Goal: Task Accomplishment & Management: Use online tool/utility

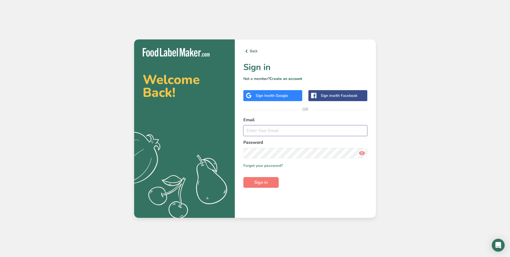
click at [258, 126] on input "email" at bounding box center [305, 130] width 124 height 11
type input "ops@ryzesuperfoods.com"
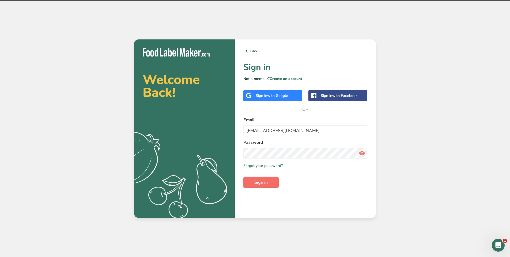
click at [257, 184] on span "Sign in" at bounding box center [260, 182] width 13 height 6
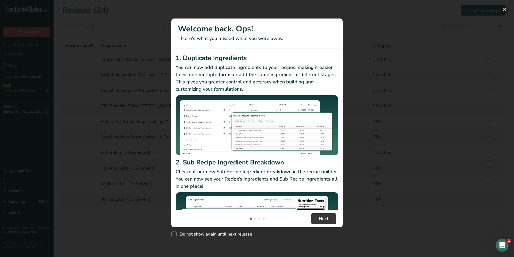
click at [503, 10] on button "New Features" at bounding box center [504, 9] width 9 height 9
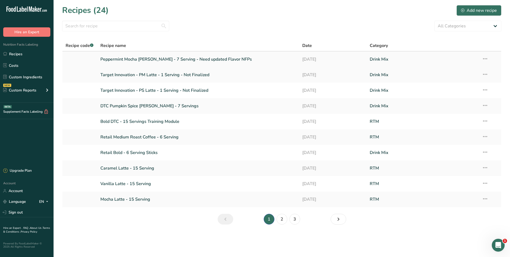
click at [165, 62] on link "Peppermint Mocha Creamer - 7 Serving - Need updated Flavor NFPs" at bounding box center [198, 59] width 196 height 11
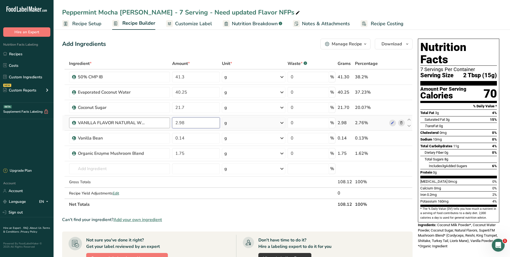
drag, startPoint x: 192, startPoint y: 123, endPoint x: 161, endPoint y: 123, distance: 30.8
click at [161, 123] on tr "VANILLA FLAVOR NATURAL WONF POWDER - Organic Compliant 2.98 g Weight Units g kg…" at bounding box center [237, 122] width 350 height 15
type input "3.01"
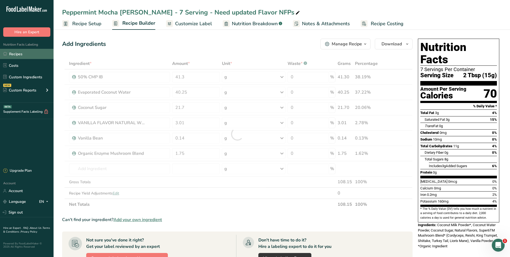
click at [29, 52] on link "Recipes" at bounding box center [27, 54] width 54 height 10
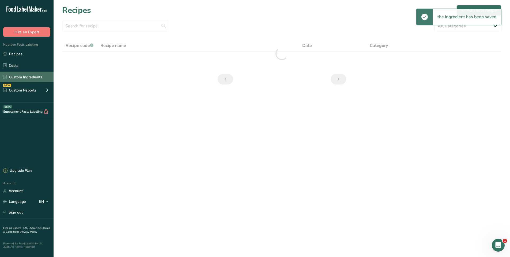
click at [32, 78] on link "Custom Ingredients" at bounding box center [27, 77] width 54 height 10
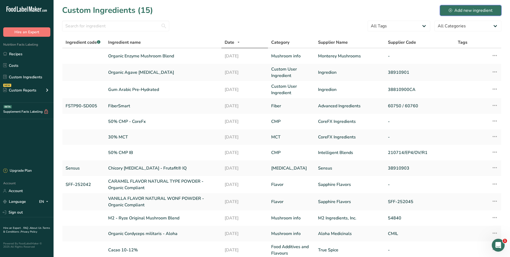
click at [475, 10] on div "Add new ingredient" at bounding box center [471, 10] width 44 height 6
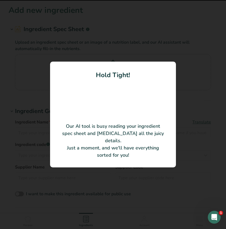
type input "WHITE CHOCOLATE PEPPERMINT FLAVOR NATURAL TYPE POWDER"
type input "Sapphire Flavors & Fragrances"
type input "SFF-250611"
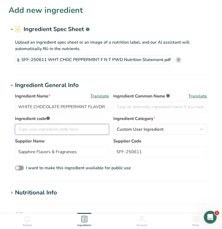
click at [43, 130] on input "text" at bounding box center [62, 129] width 94 height 11
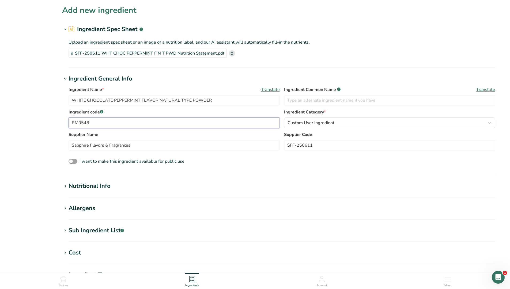
type input "RM0548"
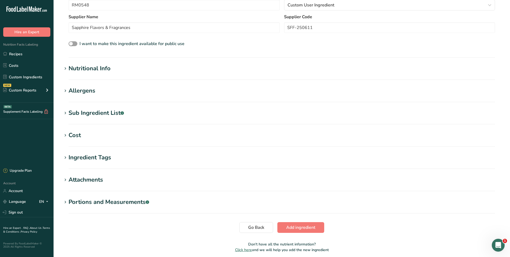
scroll to position [139, 0]
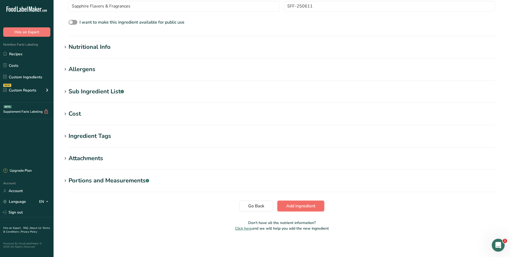
click at [288, 202] on button "Add ingredient" at bounding box center [300, 205] width 47 height 11
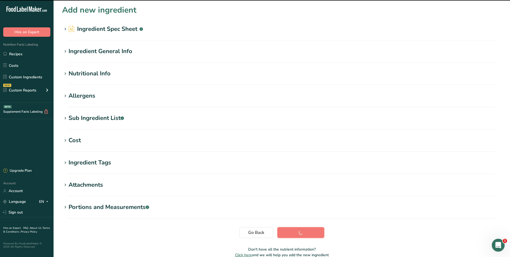
scroll to position [0, 0]
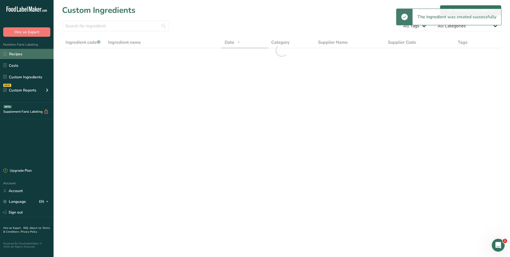
click at [22, 56] on link "Recipes" at bounding box center [27, 54] width 54 height 10
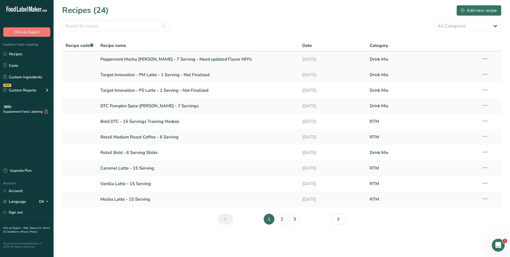
click at [153, 58] on link "Peppermint Mocha Creamer - 7 Serving - Need updated Flavor NFPs" at bounding box center [198, 59] width 196 height 11
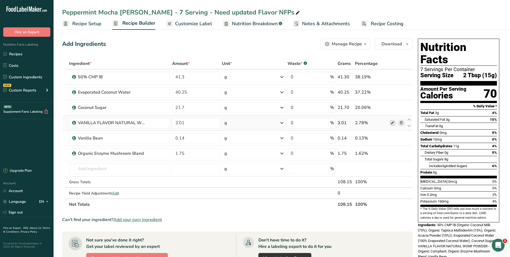
click at [390, 122] on span at bounding box center [392, 122] width 6 height 6
click at [94, 167] on input "text" at bounding box center [119, 168] width 101 height 11
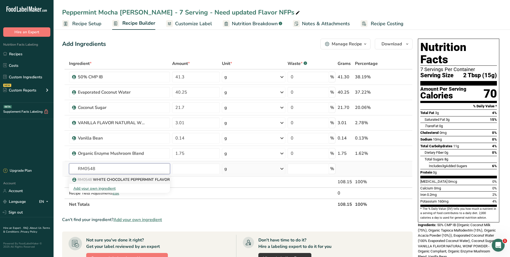
type input "RM0548"
click at [116, 181] on p "RM0548 WHITE CHOCOLATE PEPPERMINT FLAVOR NATURAL TYPE POWDER" at bounding box center [144, 179] width 143 height 6
type input "WHITE CHOCOLATE PEPPERMINT FLAVOR NATURAL TYPE POWDER"
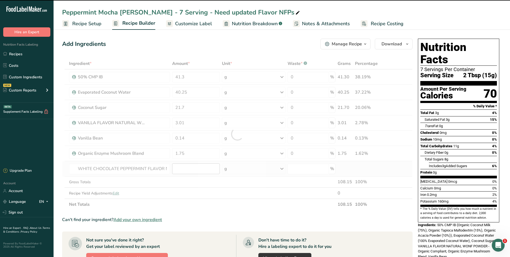
type input "0"
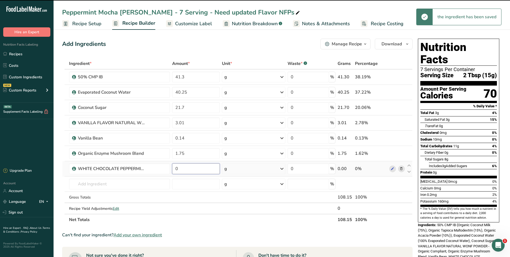
click at [190, 172] on input "0" at bounding box center [196, 168] width 48 height 11
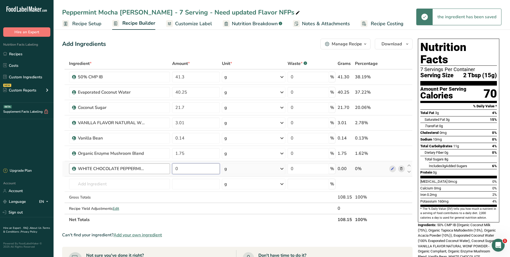
drag, startPoint x: 190, startPoint y: 170, endPoint x: 141, endPoint y: 166, distance: 49.4
click at [141, 166] on tr "WHITE CHOCOLATE PEPPERMINT FLAVOR NATURAL TYPE POWDER 0 g Weight Units g kg mg …" at bounding box center [237, 168] width 350 height 15
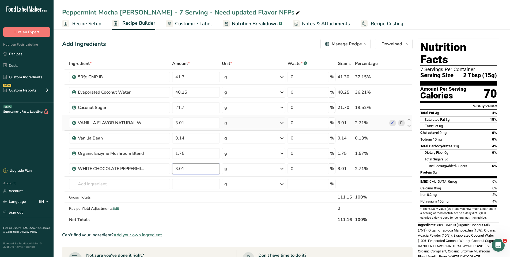
type input "3.01"
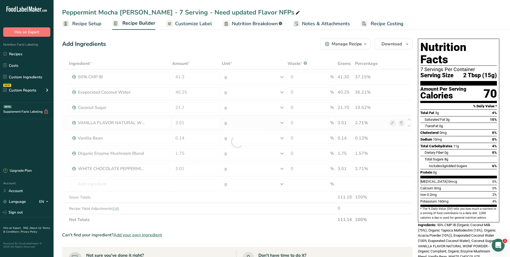
click at [367, 124] on div "Ingredient * Amount * Unit * Waste * .a-a{fill:#347362;}.b-a{fill:#fff;} Grams …" at bounding box center [237, 141] width 351 height 167
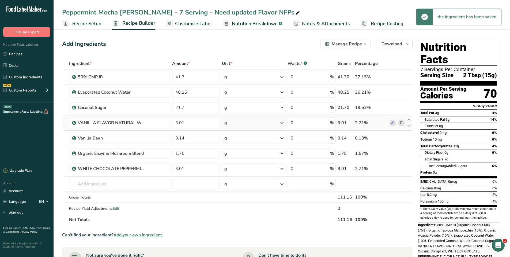
click at [400, 124] on icon at bounding box center [402, 123] width 4 height 6
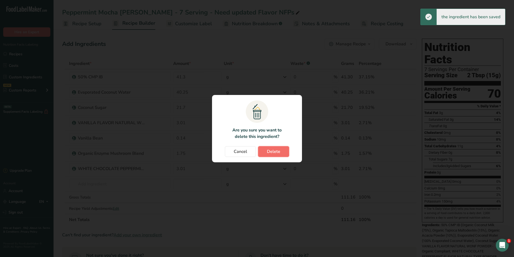
click at [269, 153] on span "Delete" at bounding box center [273, 151] width 13 height 6
type input "0.14"
type input "1.75"
type input "3.01"
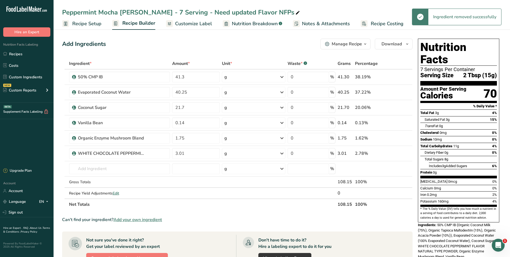
click at [323, 23] on span "Notes & Attachments" at bounding box center [326, 23] width 48 height 7
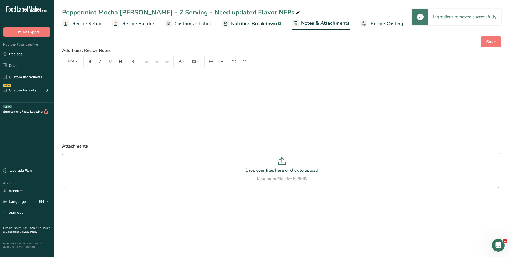
click at [186, 25] on span "Customize Label" at bounding box center [192, 23] width 37 height 7
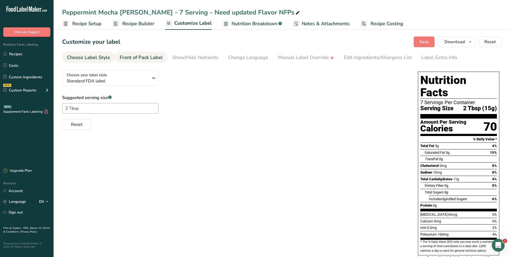
click at [140, 57] on div "Front of Pack Label" at bounding box center [141, 57] width 43 height 7
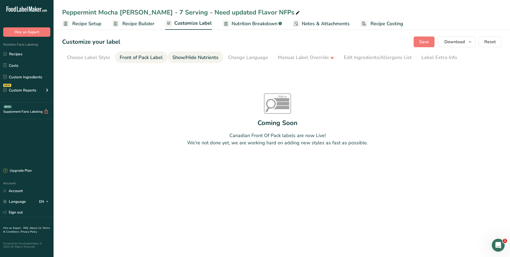
click at [196, 63] on link "Show/Hide Nutrients" at bounding box center [195, 57] width 46 height 12
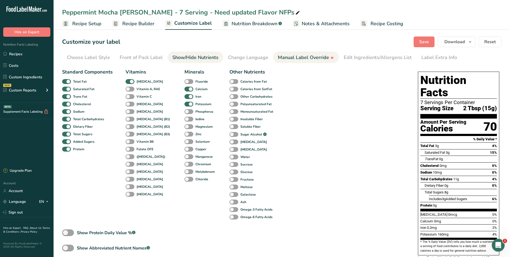
click at [290, 61] on div "Manual Label Override" at bounding box center [306, 57] width 56 height 7
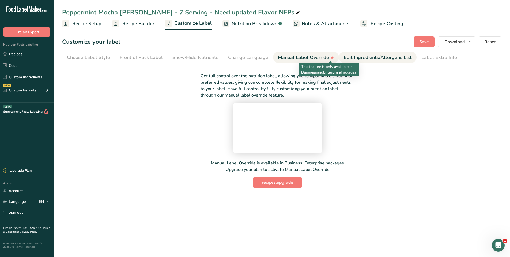
click at [354, 60] on div "Edit Ingredients/Allergens List" at bounding box center [378, 57] width 68 height 7
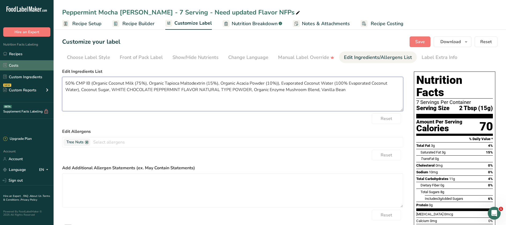
drag, startPoint x: 365, startPoint y: 90, endPoint x: 51, endPoint y: 63, distance: 315.3
click at [51, 63] on div ".a-20{fill:#fff;} Hire an Expert Nutrition Facts Labeling Recipes Costs Custom …" at bounding box center [253, 155] width 506 height 311
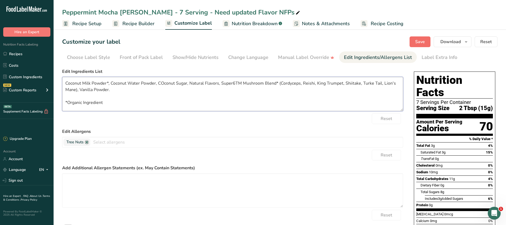
type textarea "Coconut Milk Powder*, Coconut Water Powder, COconut Sugar, Natural Flavors, Sup…"
click at [415, 41] on button "Save" at bounding box center [419, 41] width 21 height 11
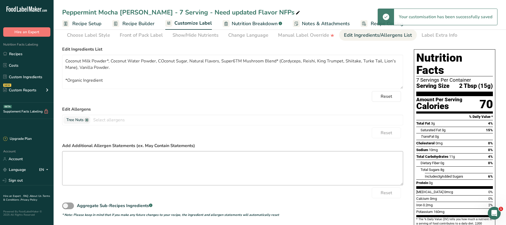
scroll to position [47, 0]
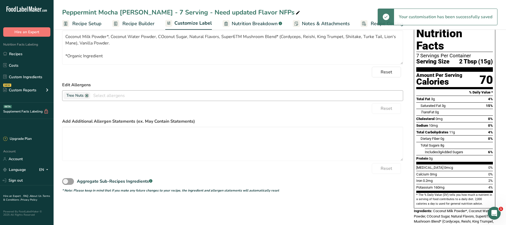
click at [87, 97] on span "Tree Nuts" at bounding box center [76, 95] width 27 height 7
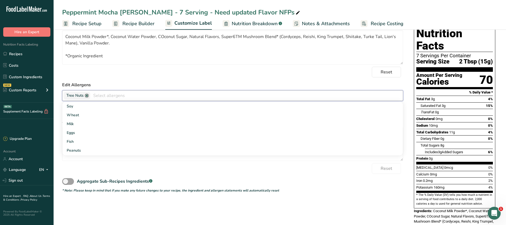
click at [88, 95] on link at bounding box center [87, 95] width 4 height 4
click at [298, 66] on form "Edit Ingredients List Coconut Milk Powder*, Coconut Water Powder, COconut Sugar…" at bounding box center [232, 107] width 341 height 171
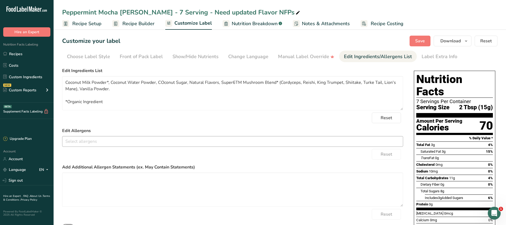
scroll to position [0, 0]
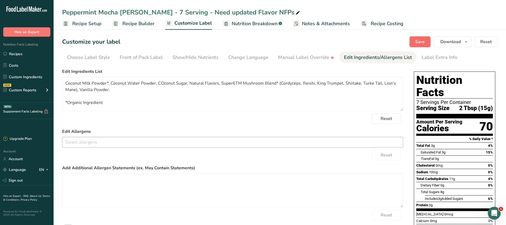
click at [414, 37] on button "Save" at bounding box center [419, 41] width 21 height 11
click at [233, 9] on div "Peppermint Mocha Creamer - 7 Serving - Need updated Flavor NFPs" at bounding box center [181, 12] width 239 height 10
drag, startPoint x: 231, startPoint y: 12, endPoint x: 185, endPoint y: 15, distance: 46.1
click at [185, 15] on input "Peppermint Mocha Creamer - 7 Serving - Need updated Flavor NFPs" at bounding box center [279, 12] width 435 height 10
click at [188, 14] on input "Peppermint Mocha Creamer - 7 Serving - Need updated Flavor NFPs" at bounding box center [279, 12] width 435 height 10
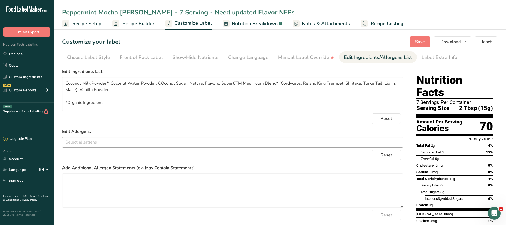
drag, startPoint x: 188, startPoint y: 14, endPoint x: 228, endPoint y: 13, distance: 40.2
click at [228, 13] on input "Peppermint Mocha Creamer - 7 Serving - Need updated Flavor NFPs" at bounding box center [279, 12] width 435 height 10
click at [274, 13] on input "Peppermint Mocha Creamer - 7 Serving - With Updated Flavor NFPs" at bounding box center [279, 12] width 435 height 10
type input "Peppermint Mocha Creamer - 7 Serving - With Updated Flavor NFP - No Change"
drag, startPoint x: 422, startPoint y: 42, endPoint x: 419, endPoint y: 37, distance: 6.0
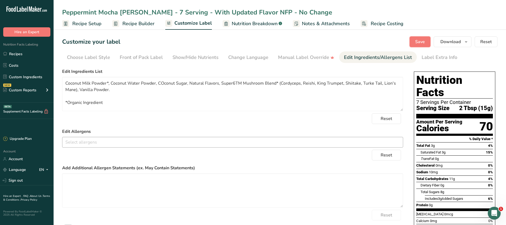
click at [422, 42] on span "Save" at bounding box center [420, 42] width 10 height 6
